Goal: Check status: Check status

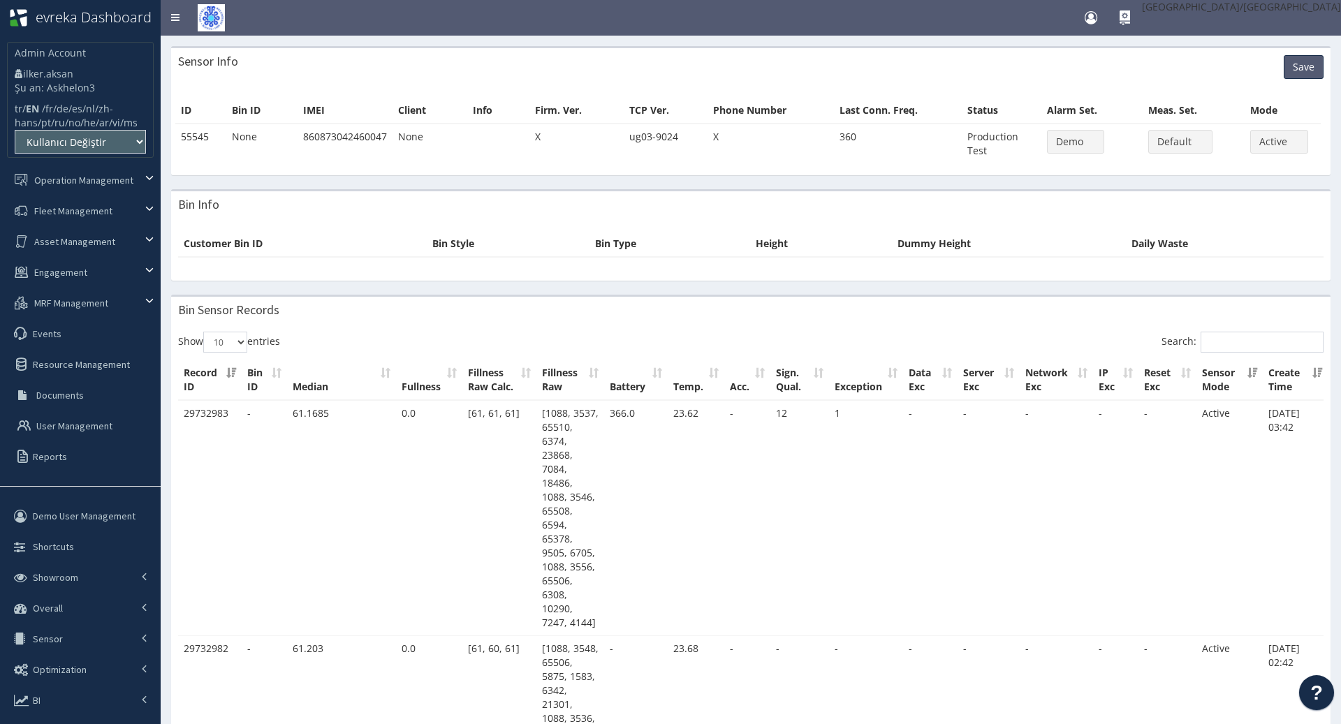
click at [190, 59] on h3 "Sensor Info" at bounding box center [208, 61] width 60 height 13
click at [349, 62] on div "Sensor Info Save" at bounding box center [750, 67] width 1159 height 38
click at [182, 60] on h3 "Sensor Info" at bounding box center [208, 61] width 60 height 13
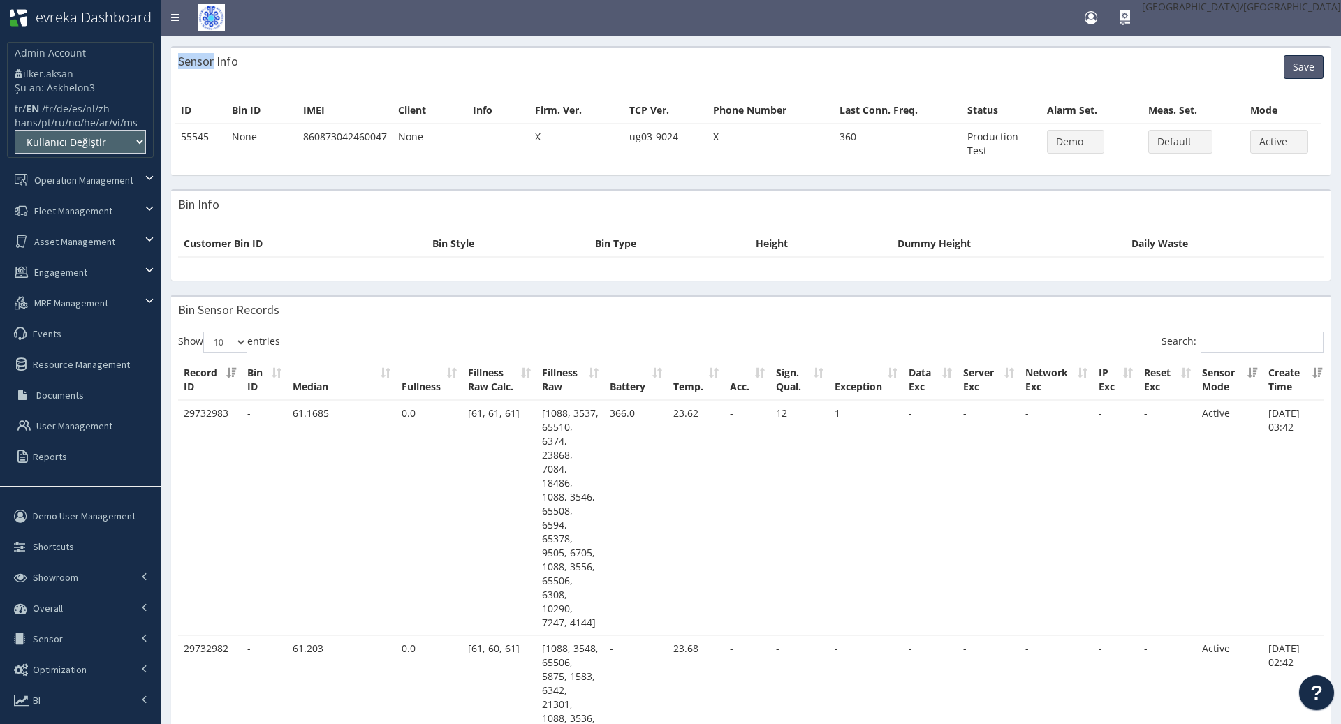
click at [182, 60] on h3 "Sensor Info" at bounding box center [208, 61] width 60 height 13
click at [297, 61] on div "Sensor Info Save" at bounding box center [750, 67] width 1159 height 38
